Goal: Information Seeking & Learning: Learn about a topic

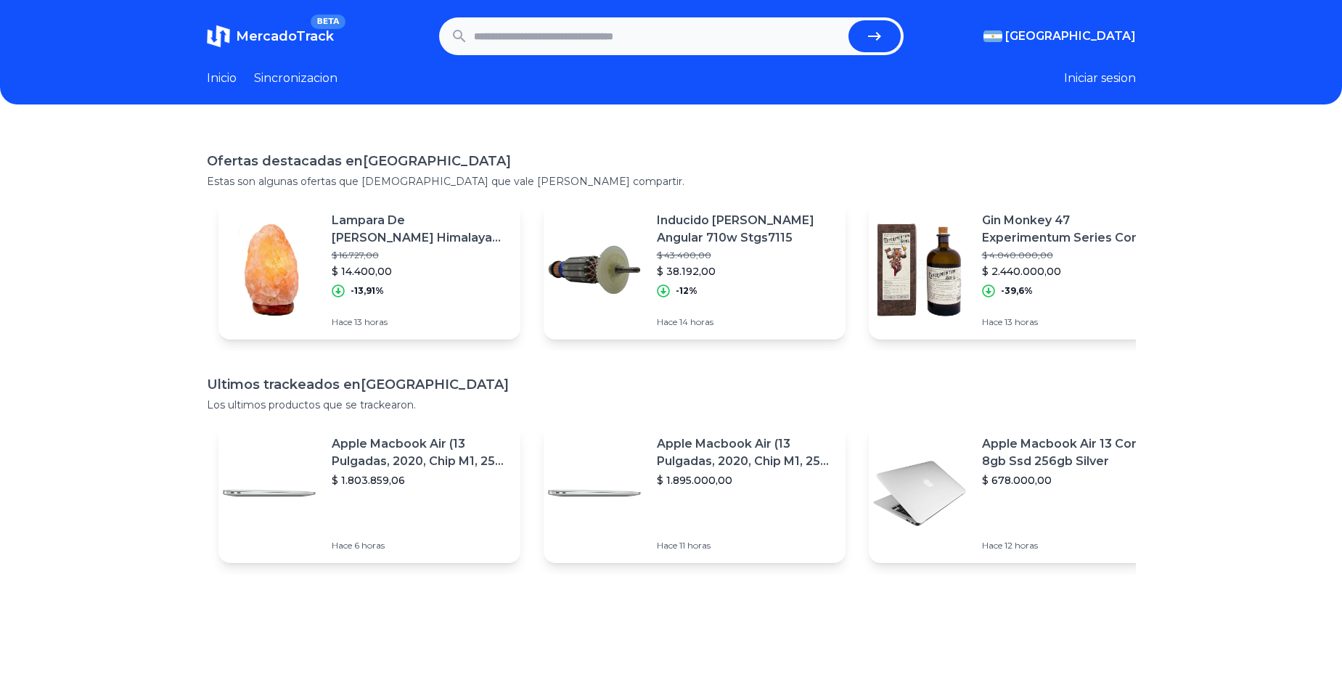
click at [387, 227] on p "Lampara De Sal Himalaya 1a2kg Luz Calida Completa Fen Shui" at bounding box center [420, 229] width 177 height 35
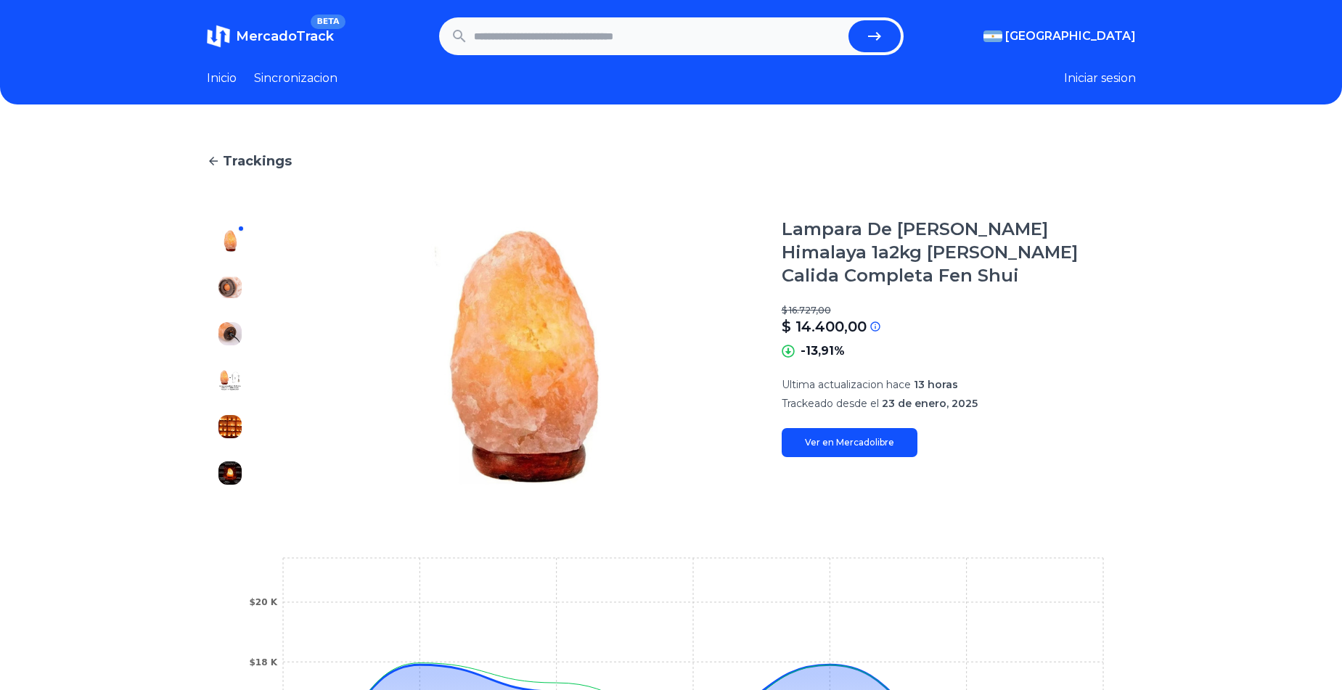
click at [232, 73] on link "Inicio" at bounding box center [222, 78] width 30 height 17
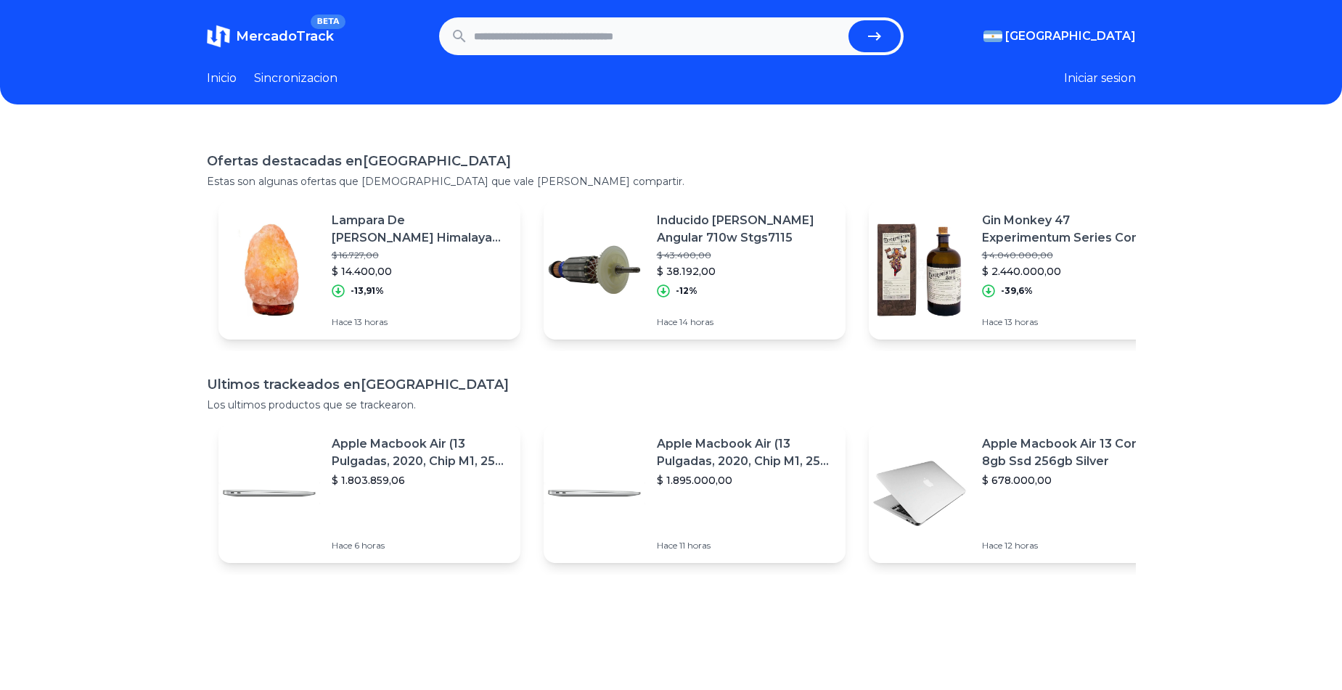
click at [647, 22] on input "text" at bounding box center [658, 36] width 369 height 32
click at [742, 230] on p "Inducido Stanley Amoldora Angular 710w Stgs7115" at bounding box center [745, 229] width 177 height 35
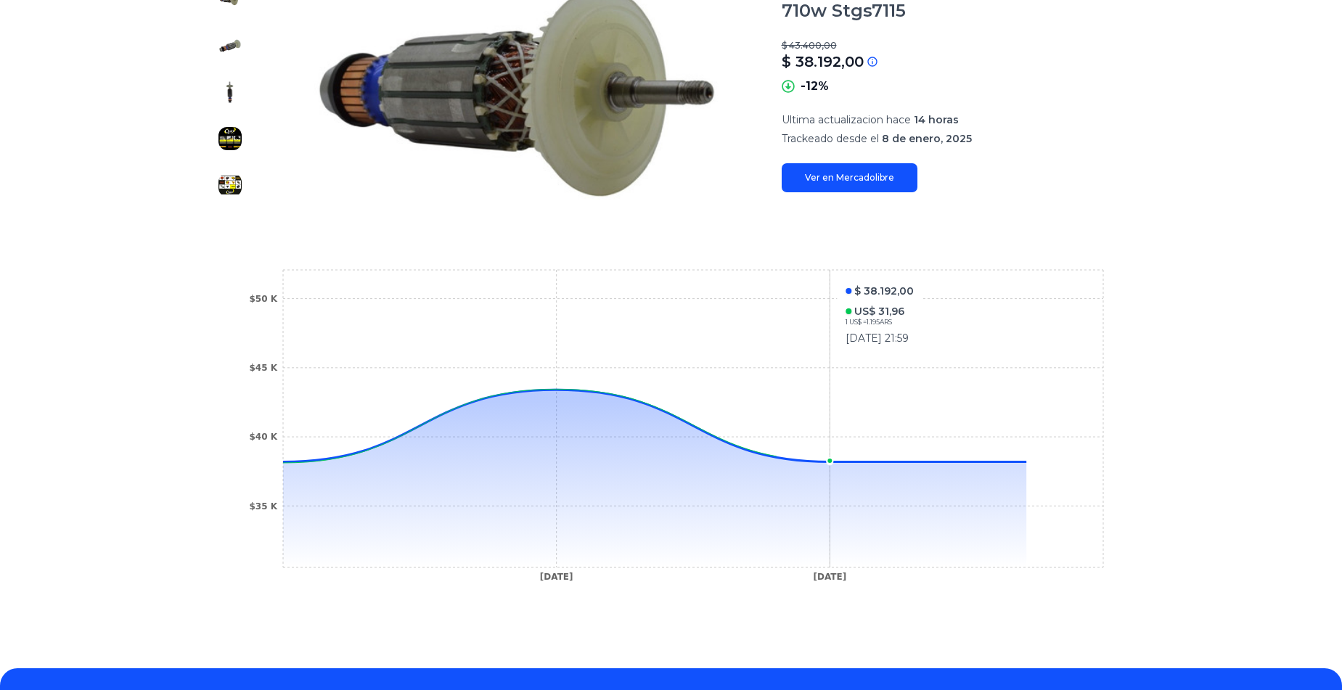
scroll to position [330, 0]
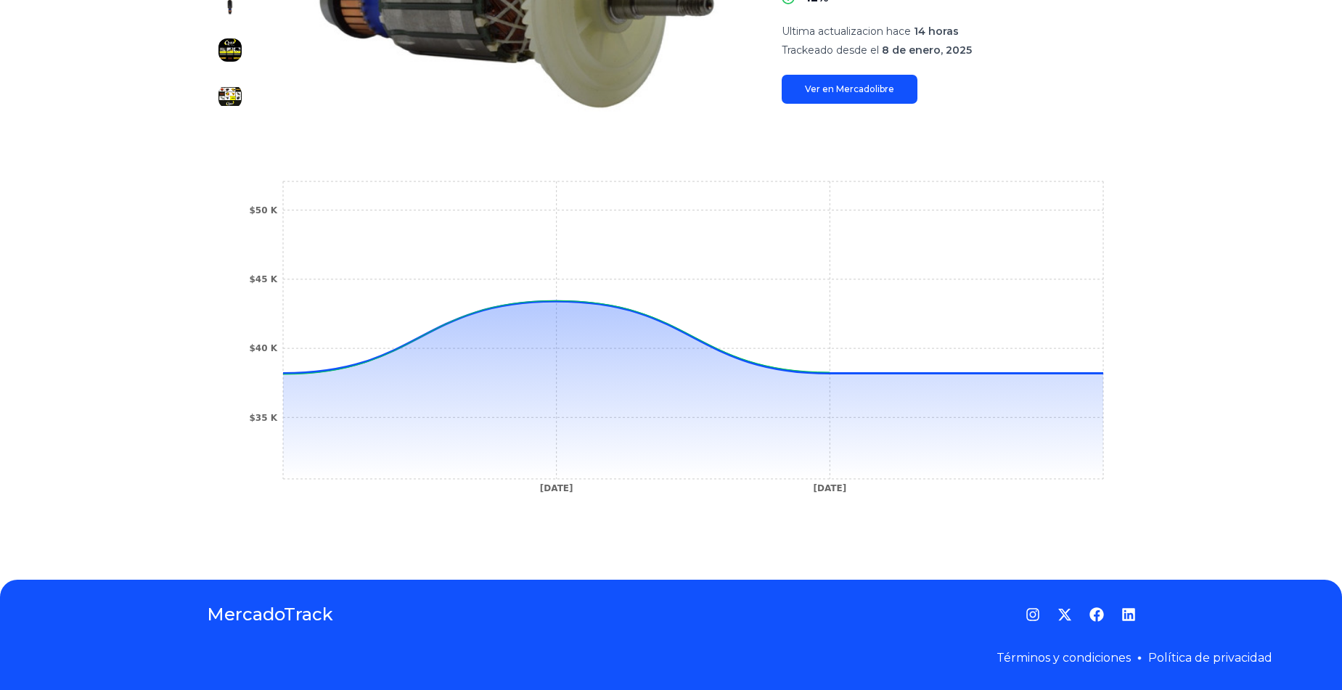
click at [867, 98] on link "Ver en Mercadolibre" at bounding box center [850, 89] width 136 height 29
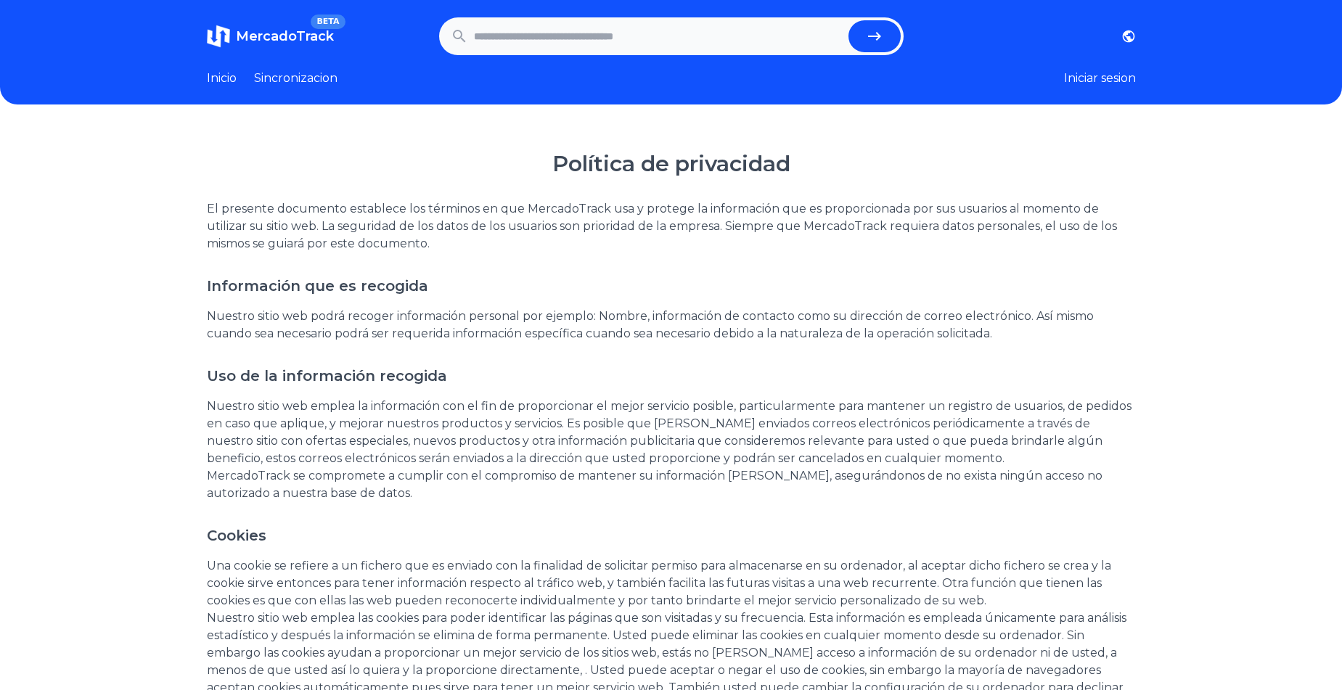
click at [520, 310] on p "Nuestro sitio web podrá recoger información personal por ejemplo: Nombre, infor…" at bounding box center [671, 325] width 929 height 35
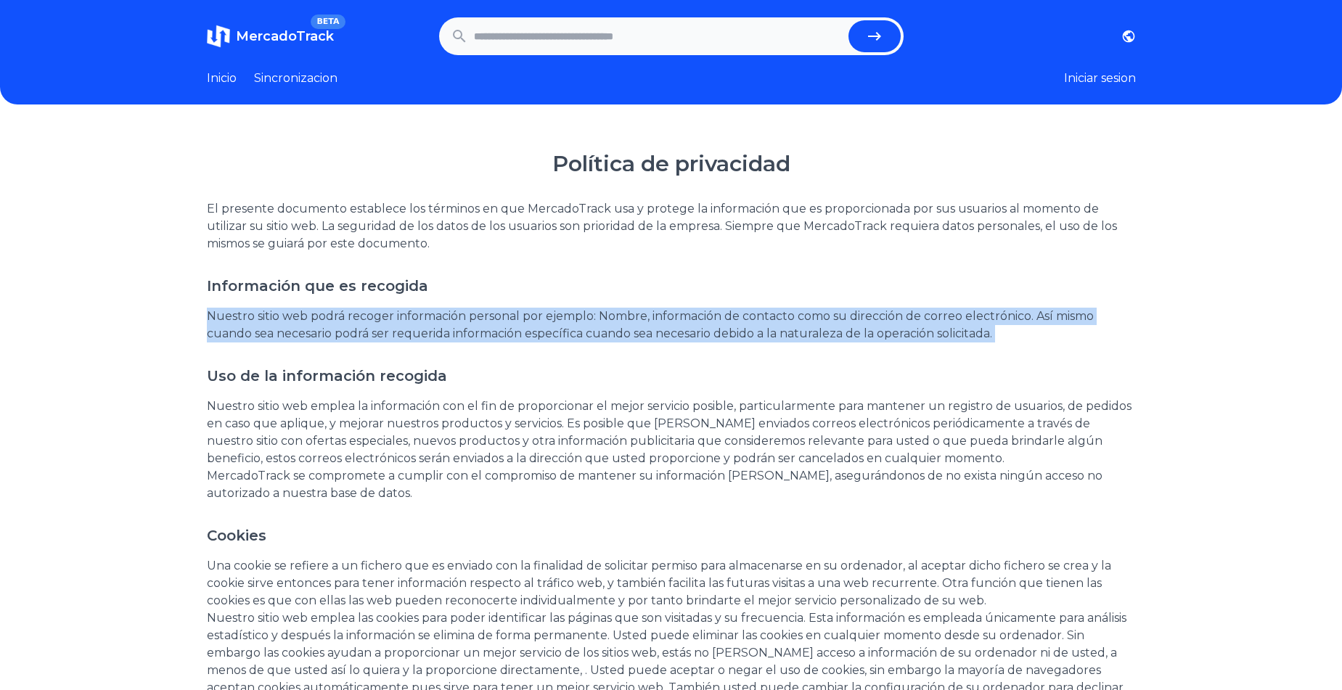
click at [520, 310] on p "Nuestro sitio web podrá recoger información personal por ejemplo: Nombre, infor…" at bounding box center [671, 325] width 929 height 35
click at [606, 318] on p "Nuestro sitio web podrá recoger información personal por ejemplo: Nombre, infor…" at bounding box center [671, 325] width 929 height 35
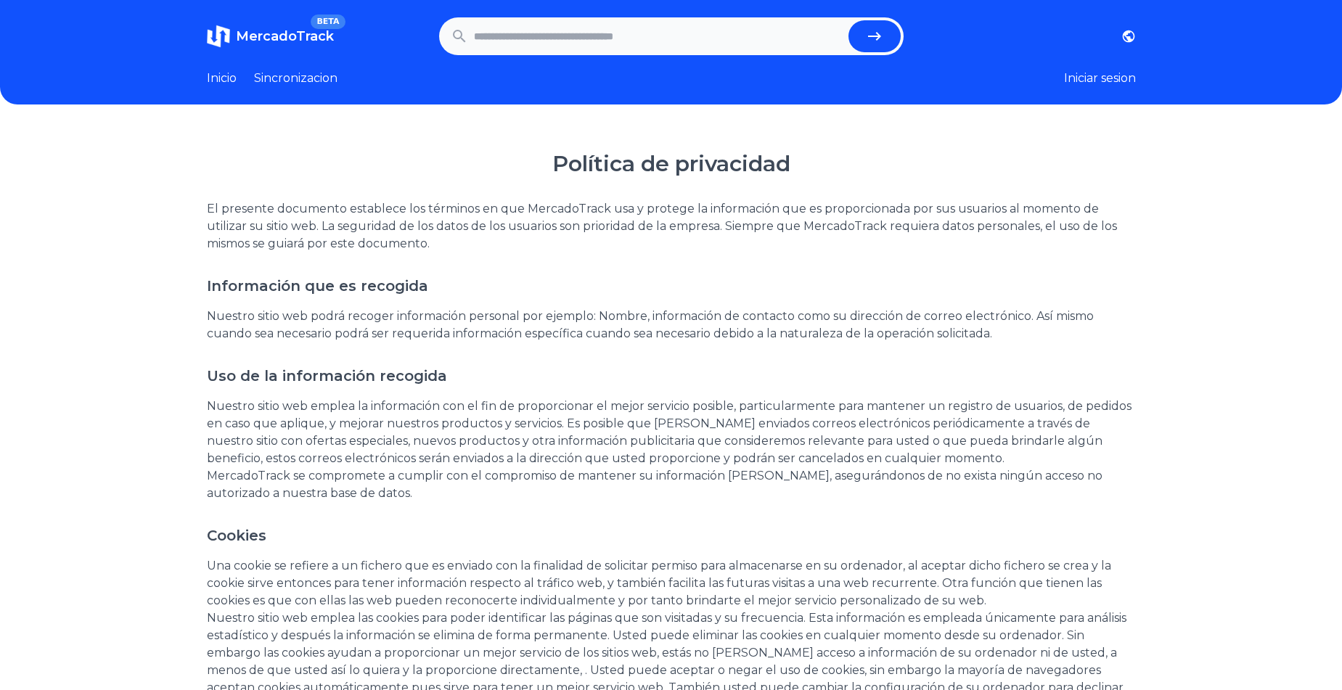
click at [321, 77] on link "Sincronizacion" at bounding box center [295, 78] width 83 height 17
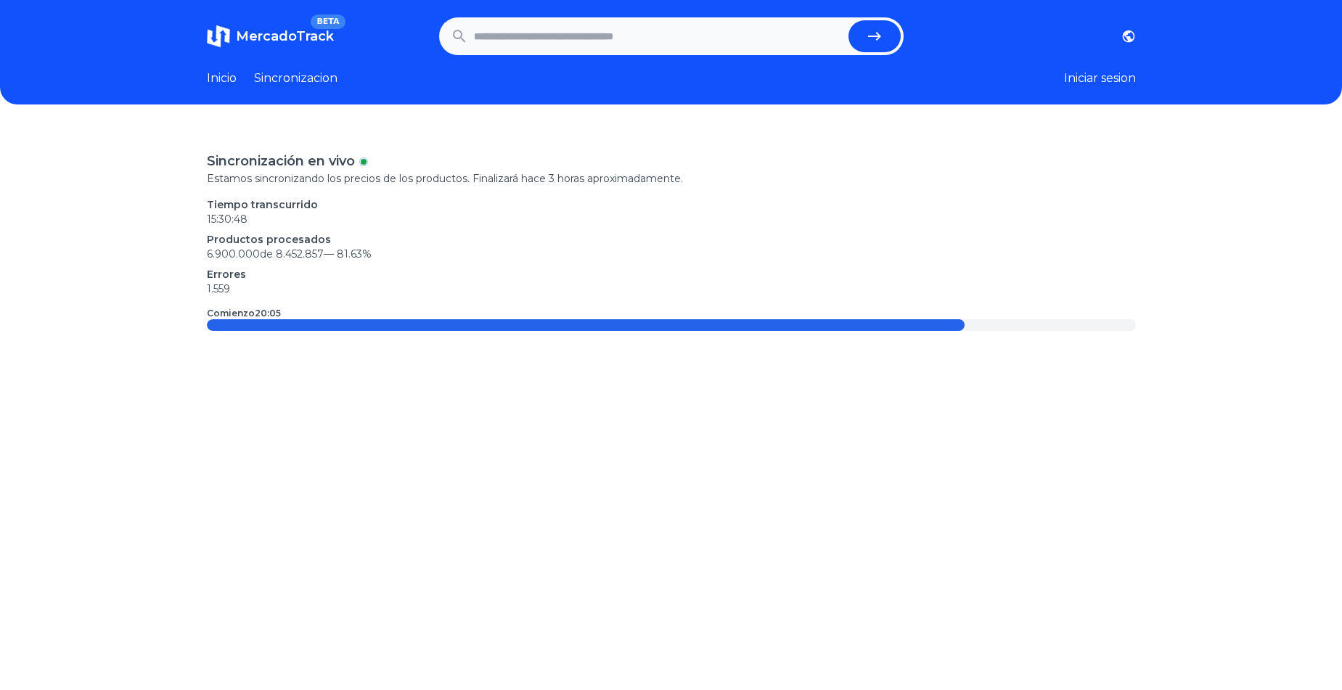
click at [275, 313] on time "20:05" at bounding box center [268, 313] width 26 height 11
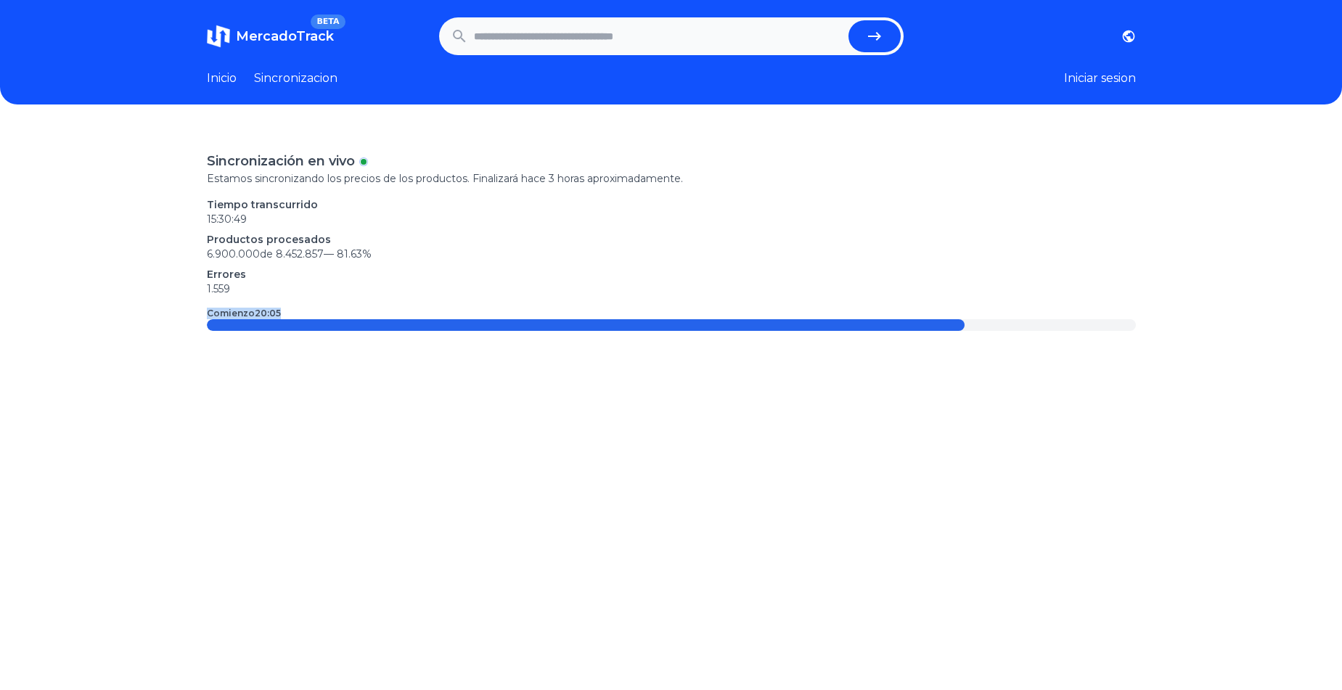
click at [275, 313] on time "20:05" at bounding box center [268, 313] width 26 height 11
drag, startPoint x: 213, startPoint y: 240, endPoint x: 406, endPoint y: 247, distance: 193.2
click at [406, 247] on div "Sincronización en vivo Estamos sincronizando los precios de los productos. Fina…" at bounding box center [671, 473] width 1342 height 690
click at [431, 255] on p "6.900.000 de 8.452.857 — 81.63 %" at bounding box center [671, 254] width 929 height 15
